Goal: Navigation & Orientation: Find specific page/section

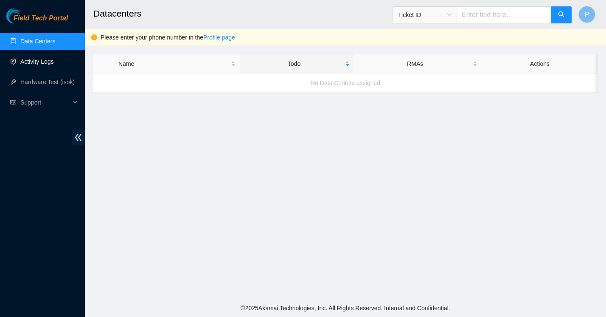
click at [25, 62] on link "Activity Logs" at bounding box center [37, 61] width 34 height 7
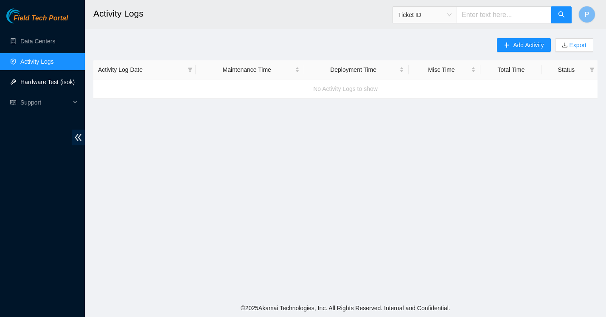
click at [28, 82] on link "Hardware Test (isok)" at bounding box center [47, 82] width 54 height 7
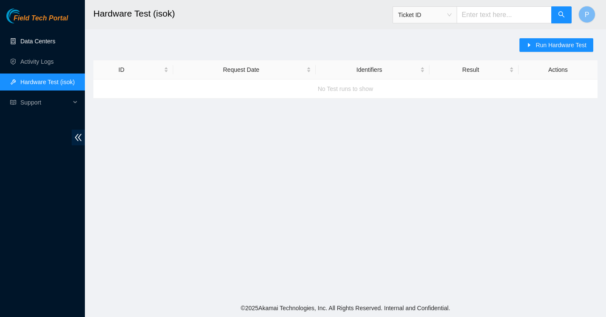
click at [35, 44] on link "Data Centers" at bounding box center [37, 41] width 35 height 7
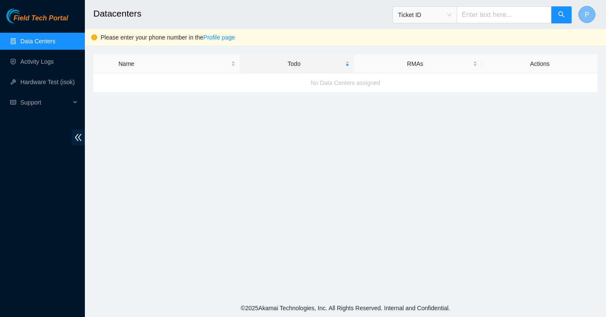
click at [588, 15] on span "P" at bounding box center [587, 14] width 5 height 11
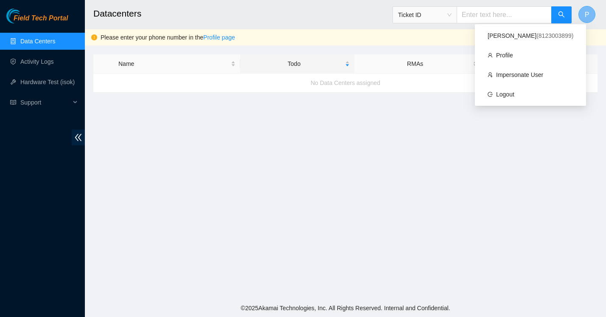
click at [588, 15] on span "P" at bounding box center [587, 14] width 5 height 11
